Goal: Information Seeking & Learning: Learn about a topic

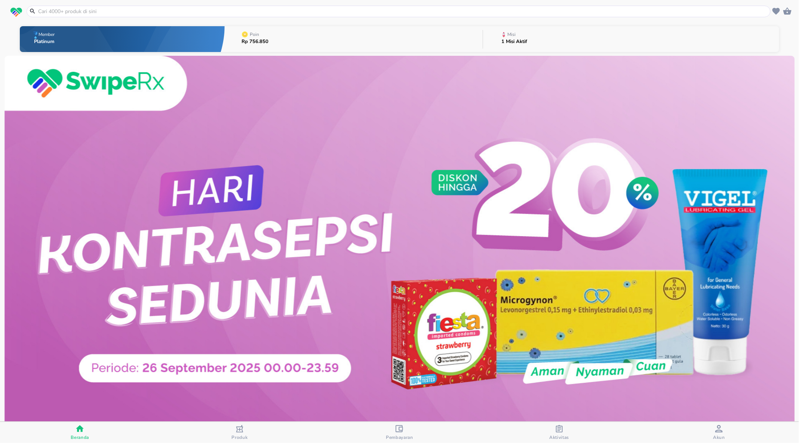
click at [515, 33] on p "Misi" at bounding box center [512, 34] width 8 height 4
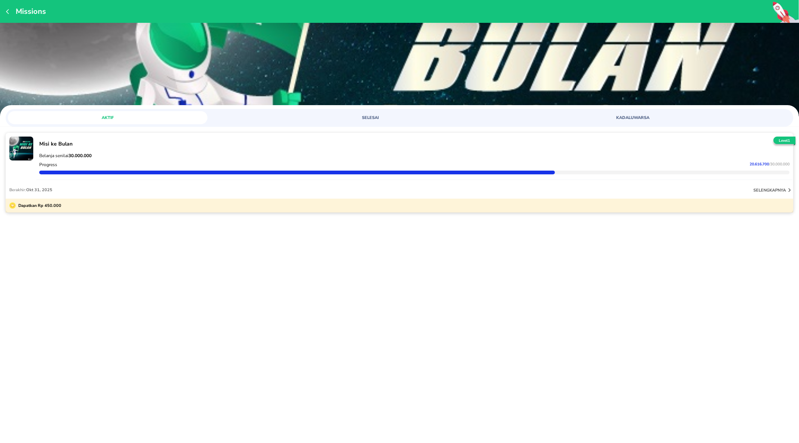
click at [179, 154] on p "Belanja senilai 30.000.000" at bounding box center [414, 156] width 750 height 6
